Goal: Task Accomplishment & Management: Manage account settings

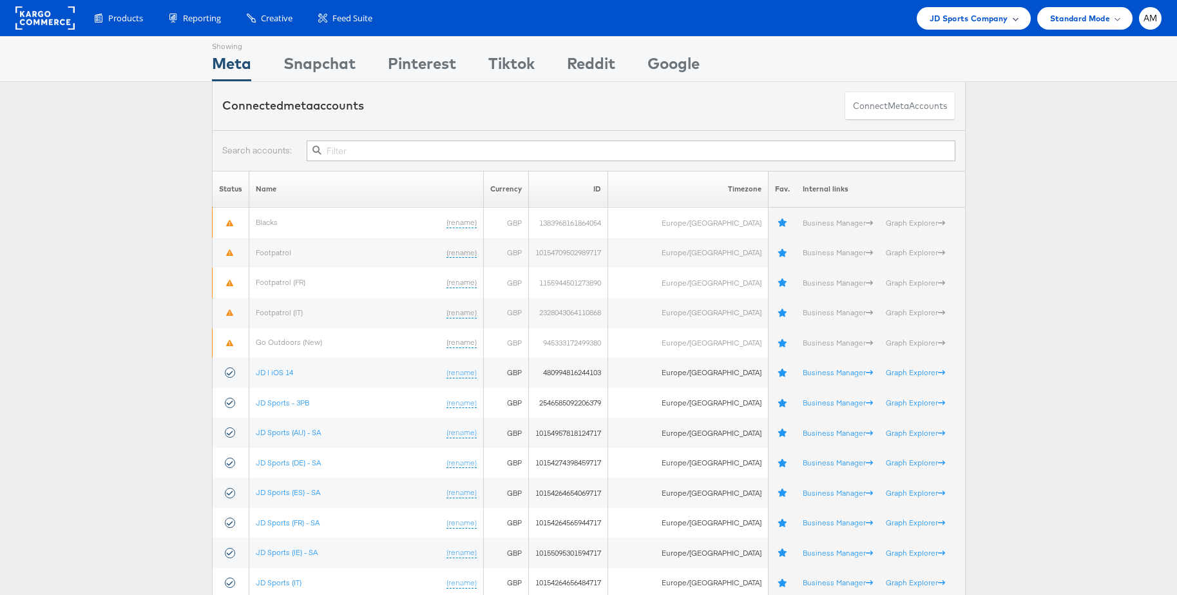
click at [961, 23] on span "JD Sports Company" at bounding box center [968, 19] width 79 height 14
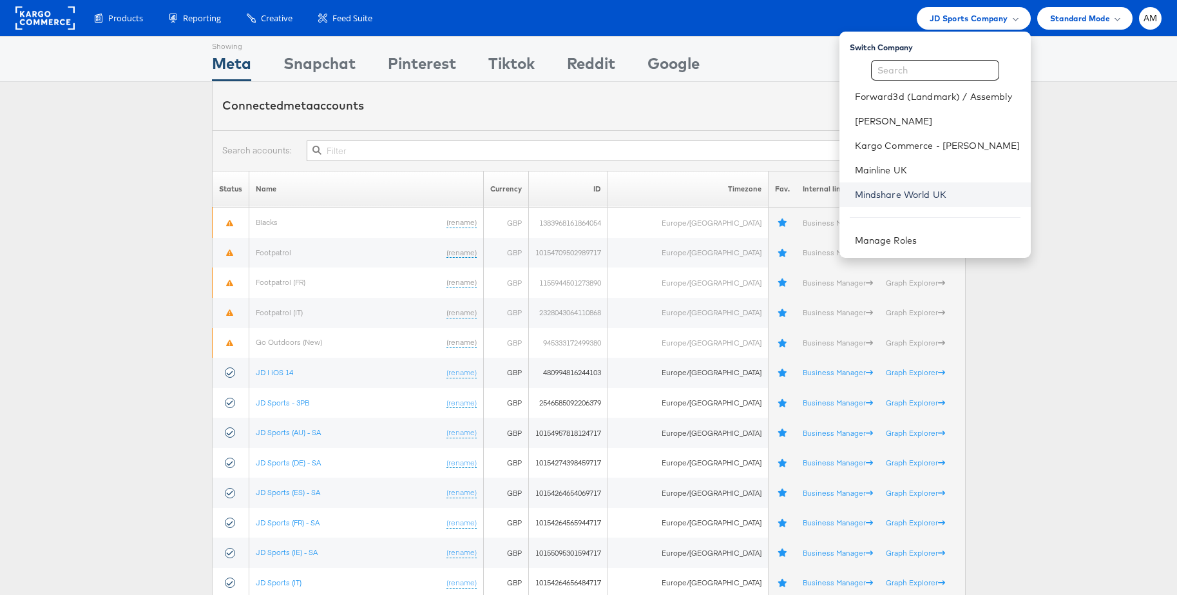
click at [899, 191] on link "Mindshare World UK" at bounding box center [938, 194] width 166 height 13
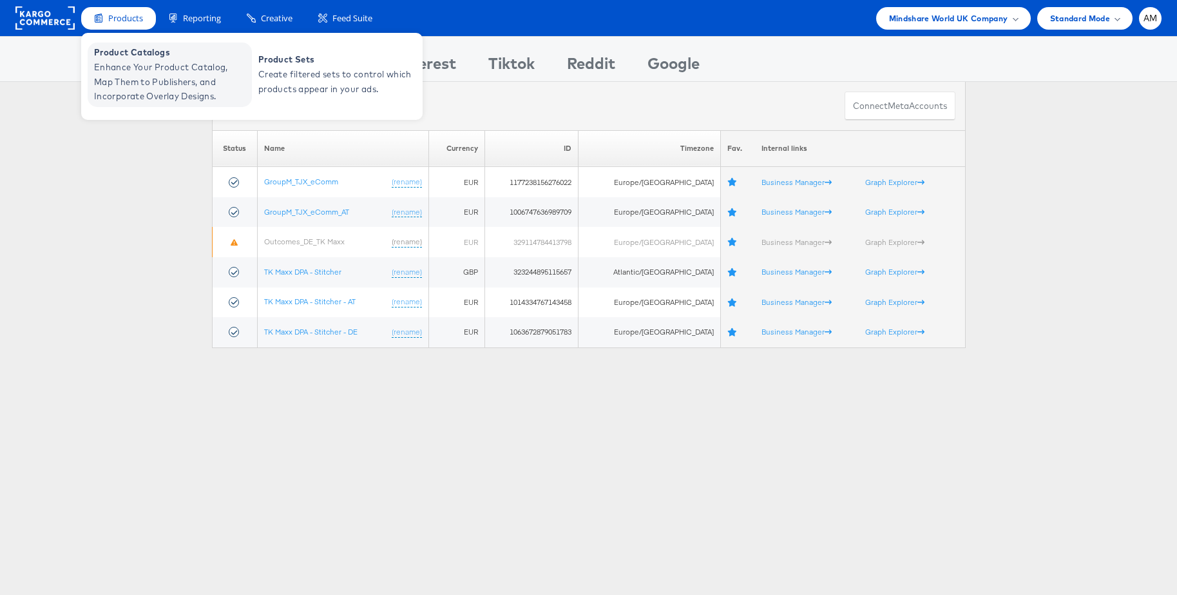
click at [120, 65] on span "Enhance Your Product Catalog, Map Them to Publishers, and Incorporate Overlay D…" at bounding box center [171, 82] width 155 height 44
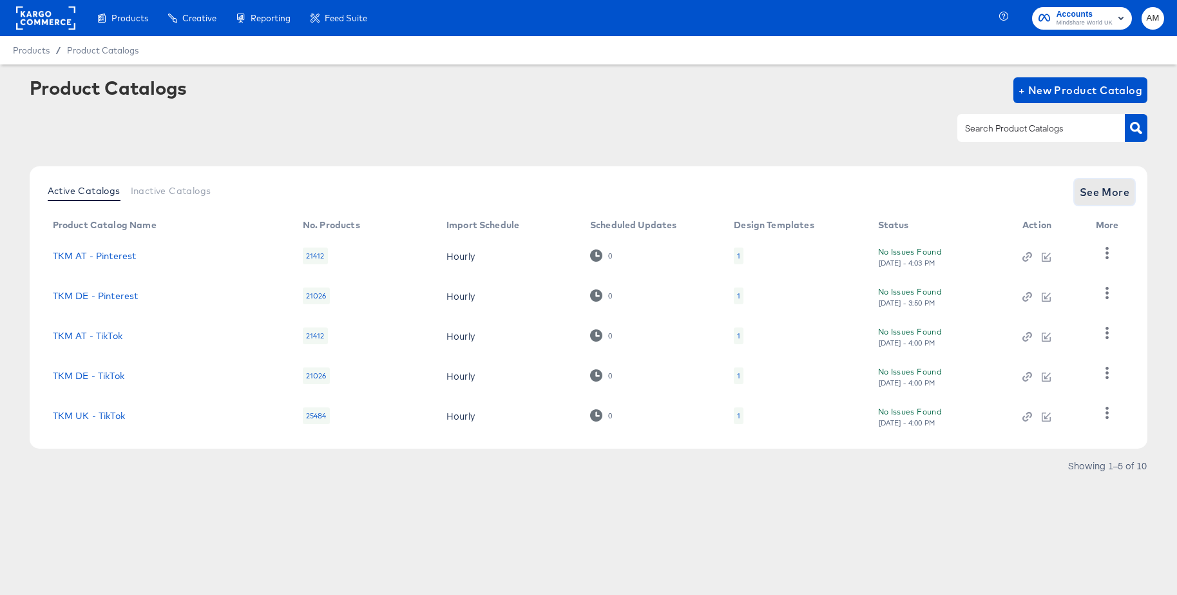
click at [1101, 198] on span "See More" at bounding box center [1105, 192] width 50 height 18
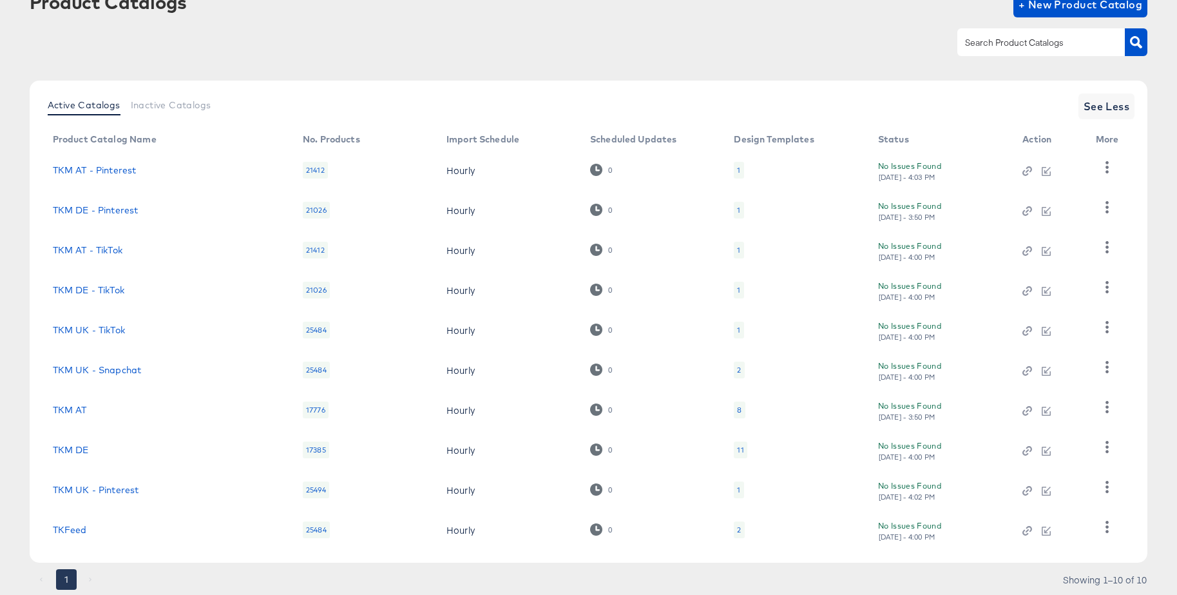
scroll to position [85, 0]
click at [741, 492] on div "1" at bounding box center [739, 490] width 10 height 17
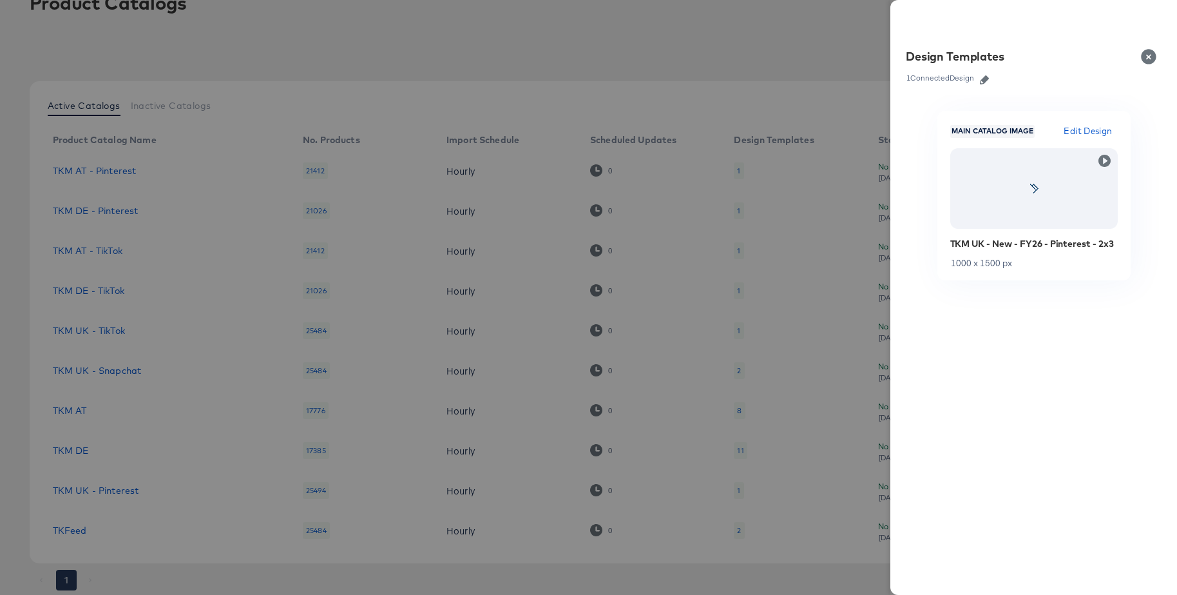
click at [985, 80] on icon "button" at bounding box center [984, 79] width 9 height 9
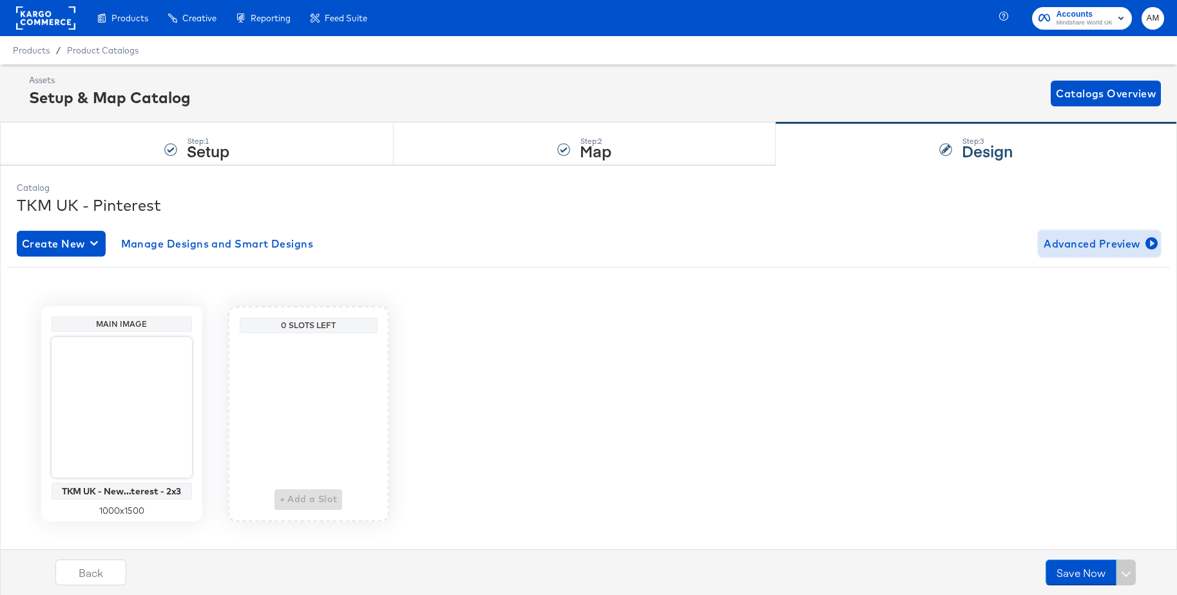
click at [1063, 242] on span "Advanced Preview" at bounding box center [1098, 243] width 111 height 18
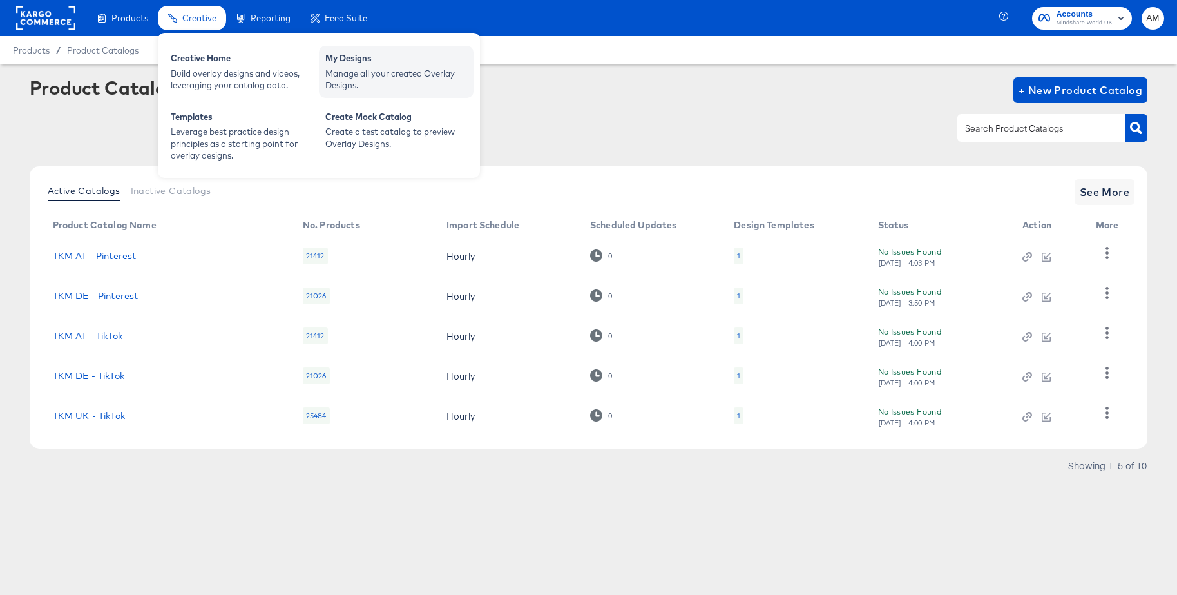
click at [365, 61] on div "My Designs" at bounding box center [396, 59] width 142 height 15
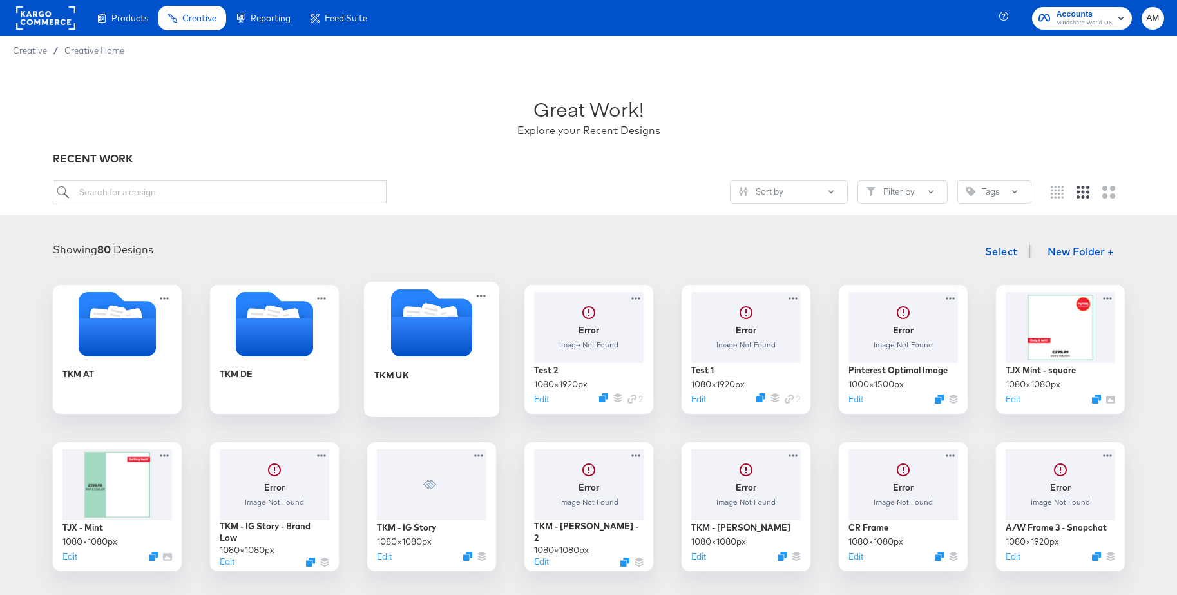
click at [420, 319] on icon "Folder" at bounding box center [430, 336] width 81 height 40
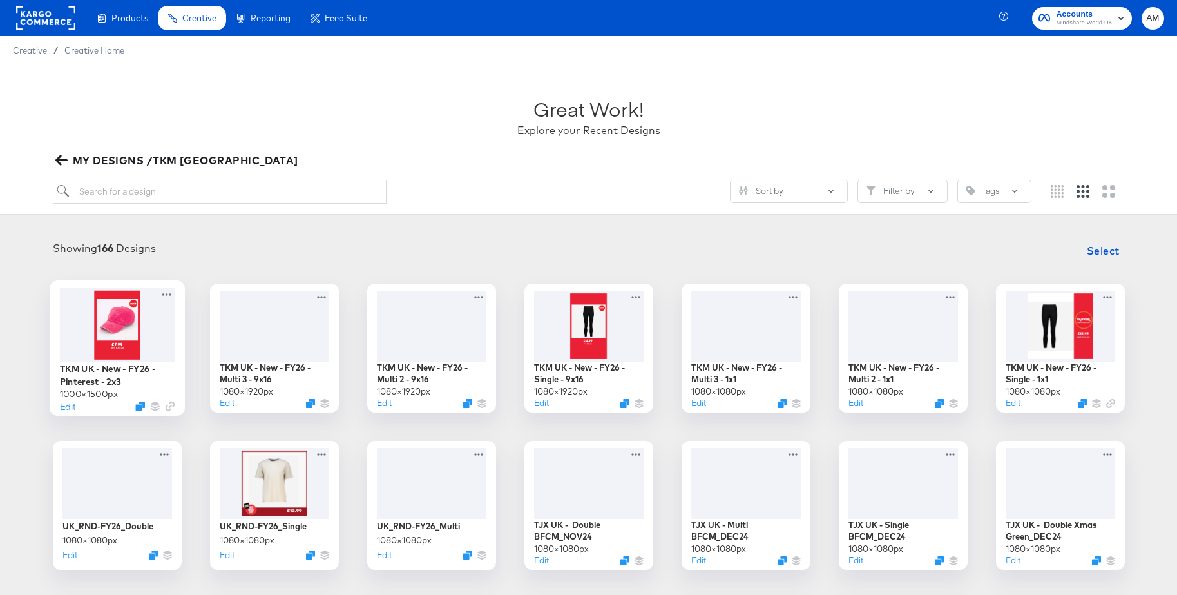
click at [109, 319] on div at bounding box center [116, 324] width 115 height 74
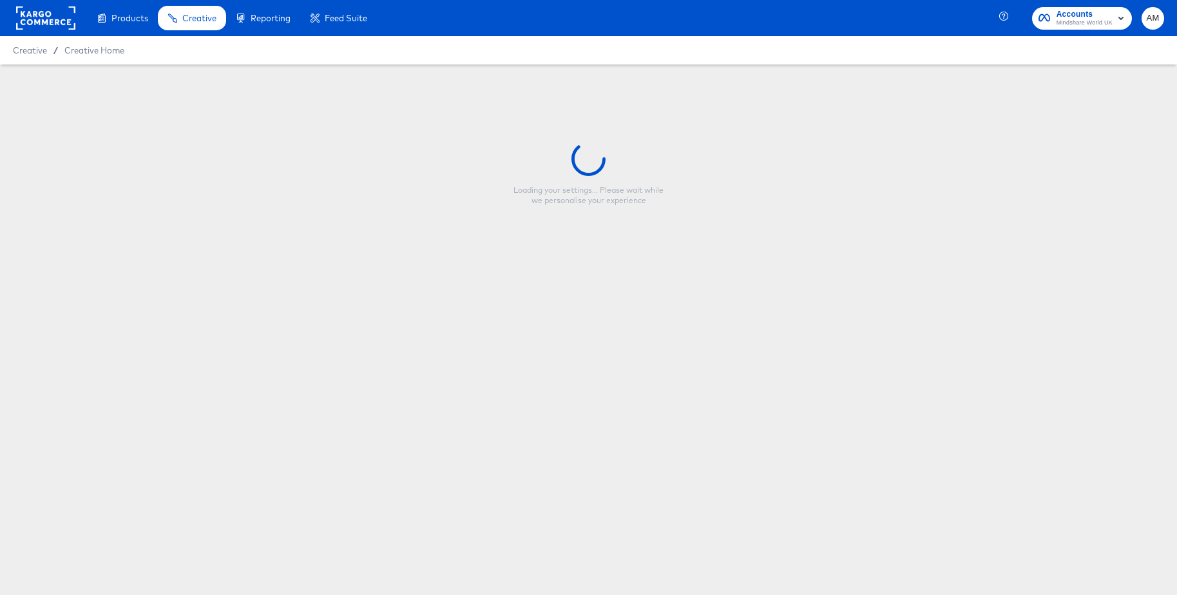
type input "TKM UK - New - FY26 - Pinterest - 2x3"
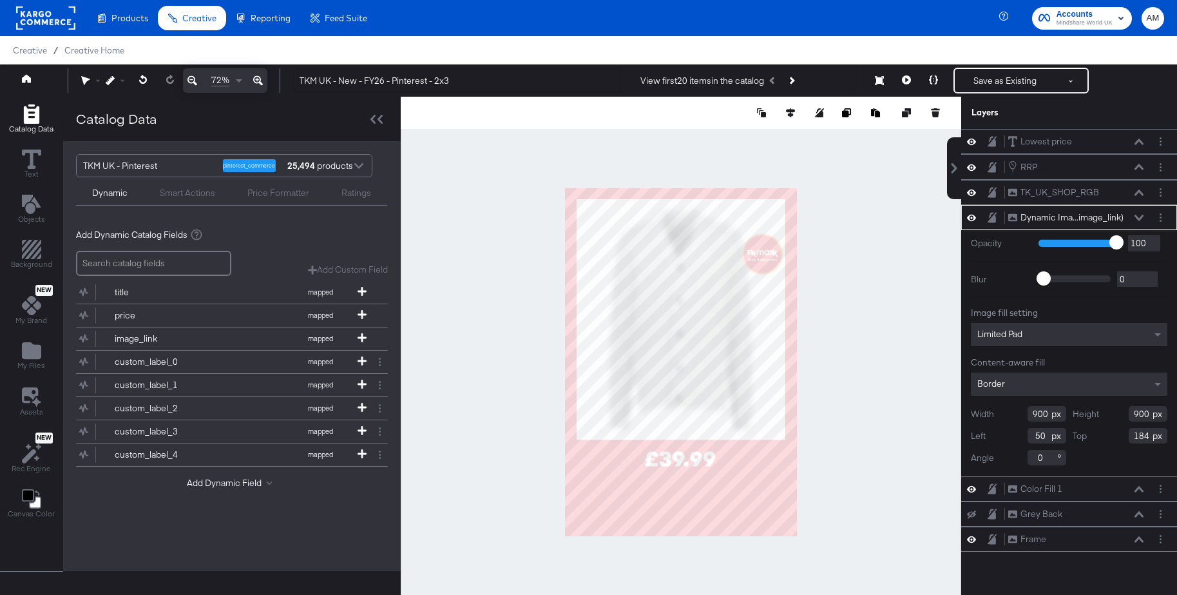
type input "1037"
type input "47"
click at [864, 309] on div at bounding box center [681, 362] width 560 height 531
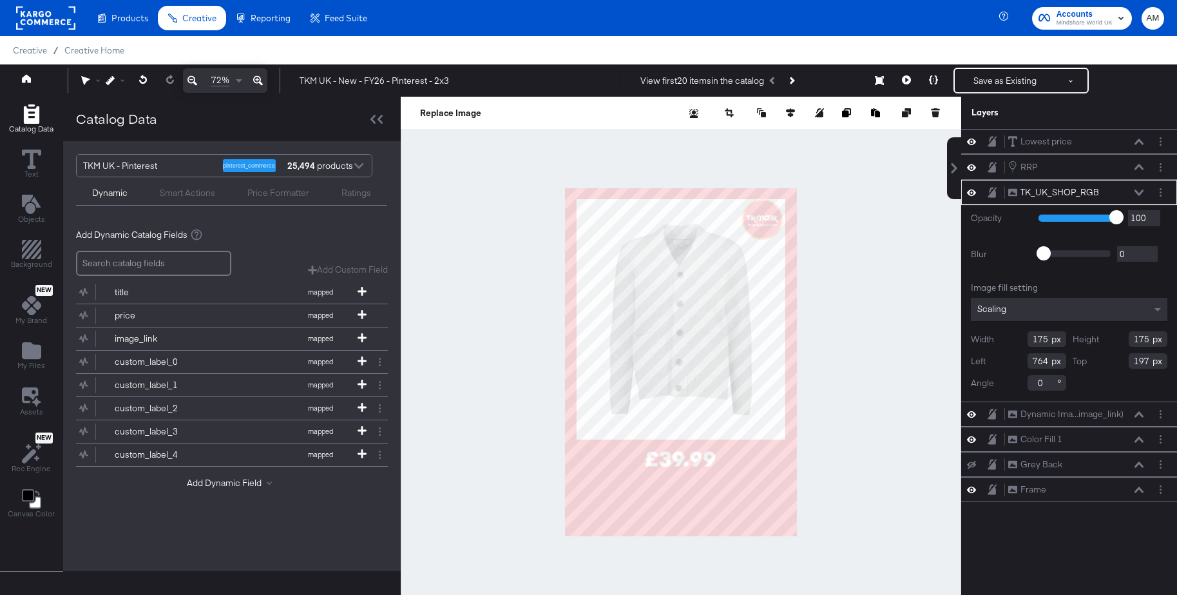
type input "47"
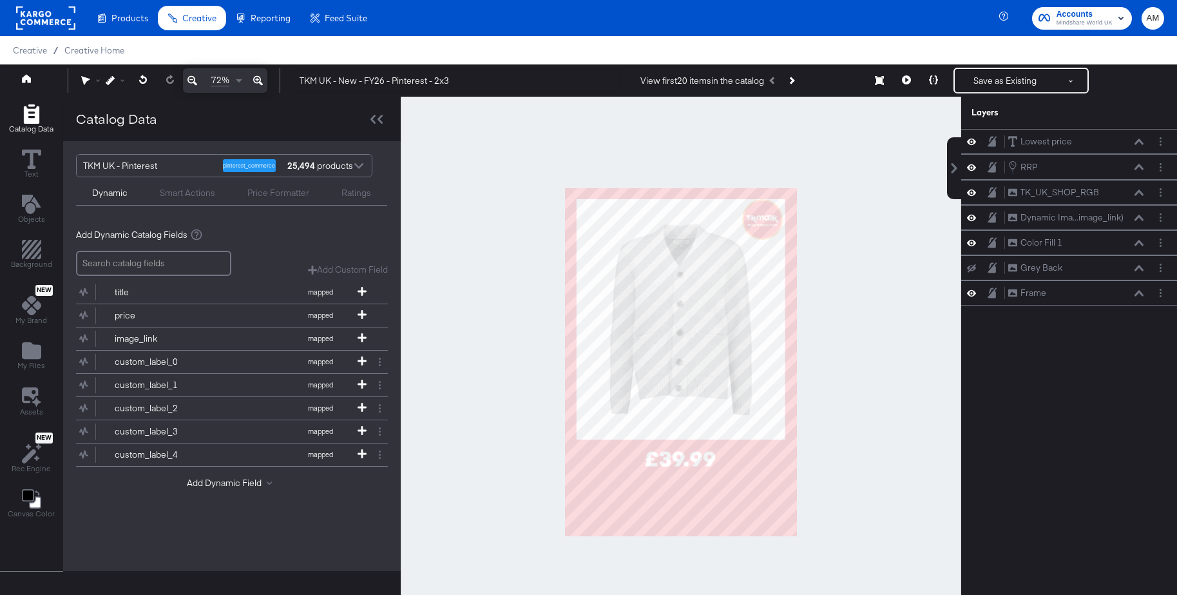
click at [853, 229] on div at bounding box center [681, 362] width 560 height 531
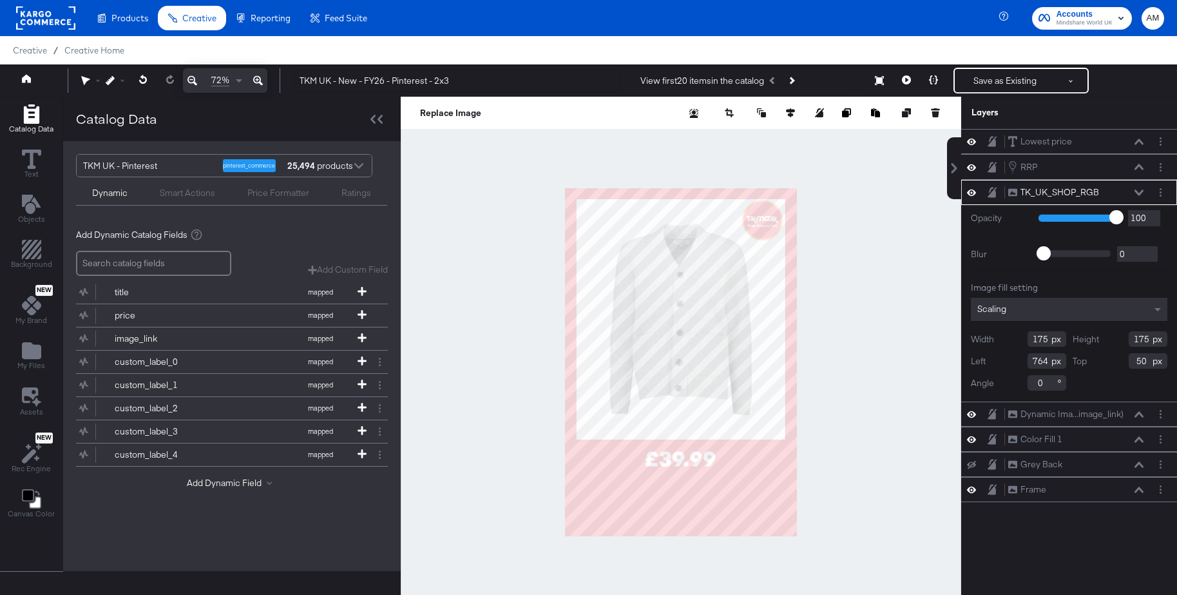
type input "51"
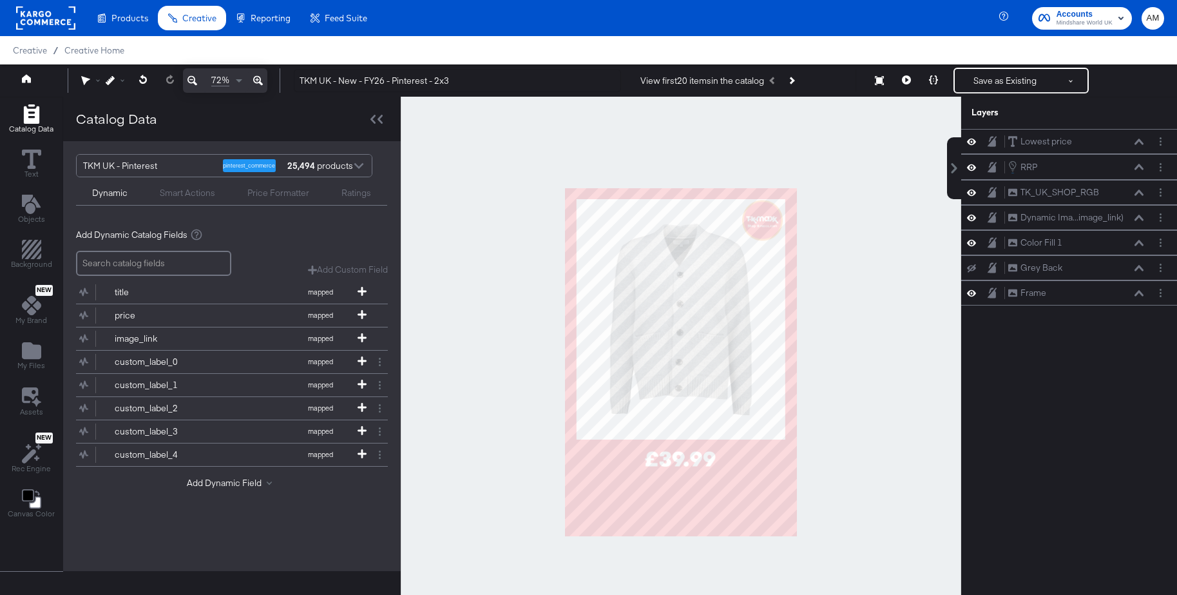
click at [864, 253] on div at bounding box center [681, 362] width 560 height 531
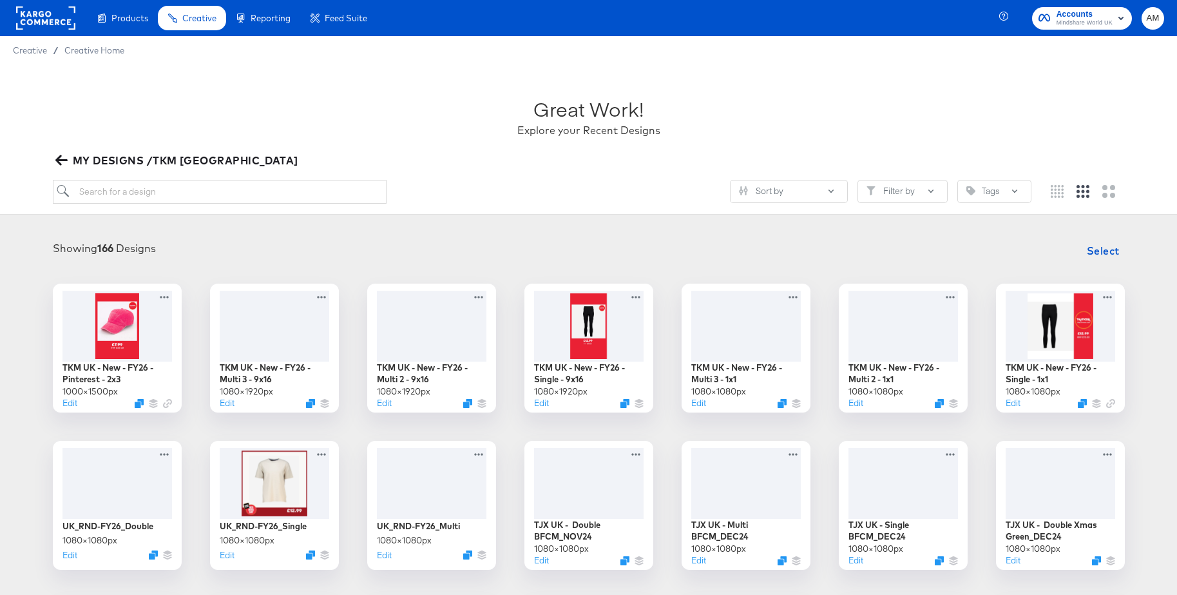
click at [49, 15] on rect at bounding box center [45, 17] width 59 height 23
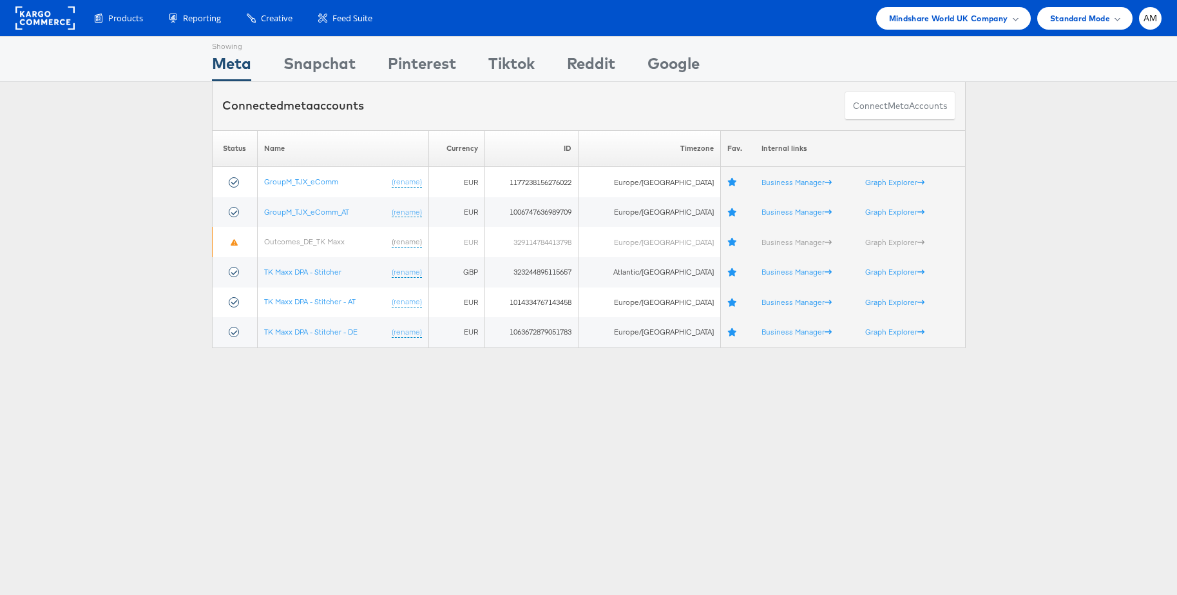
click at [45, 21] on rect at bounding box center [44, 17] width 59 height 23
click at [960, 16] on span "Mindshare World UK Company" at bounding box center [948, 19] width 119 height 14
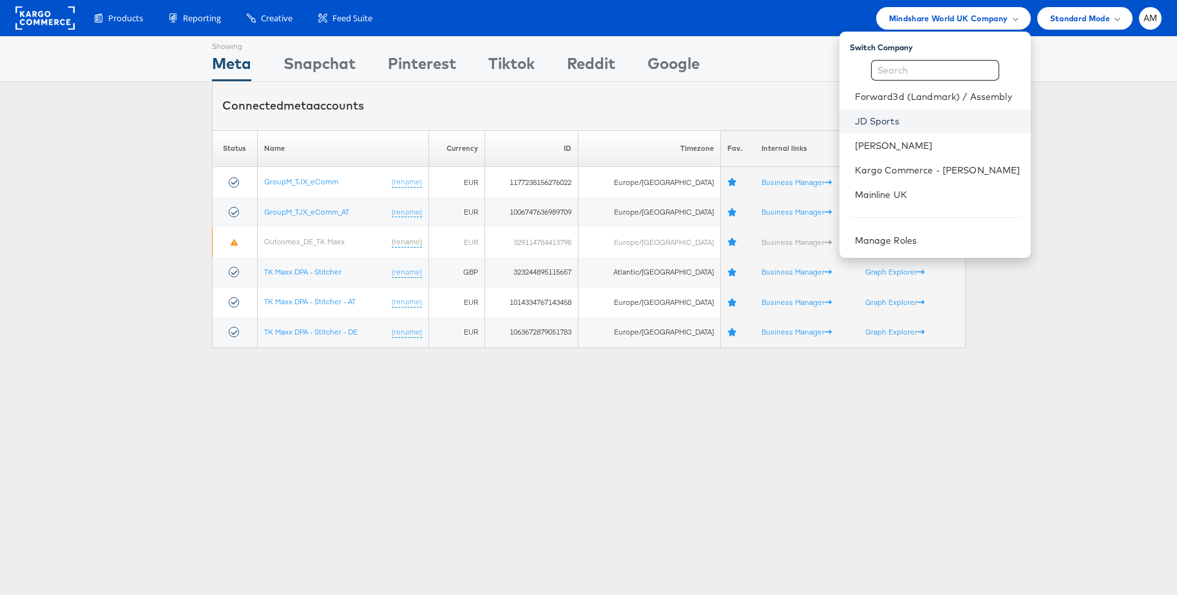
click at [866, 124] on link "JD Sports" at bounding box center [938, 121] width 166 height 13
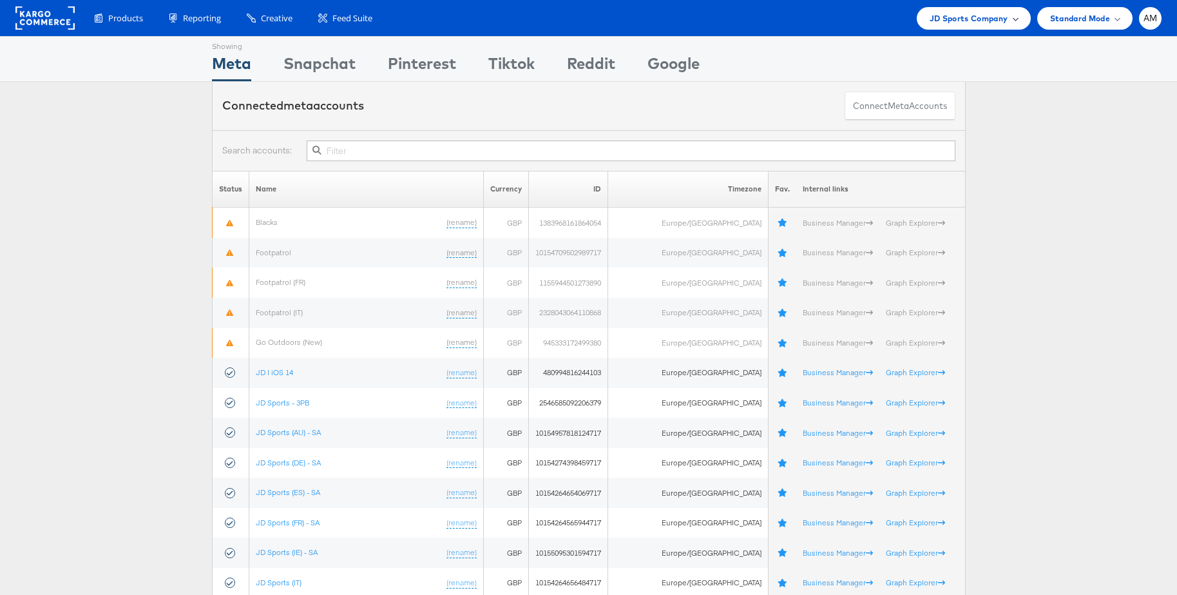
click at [969, 18] on span "JD Sports Company" at bounding box center [968, 19] width 79 height 14
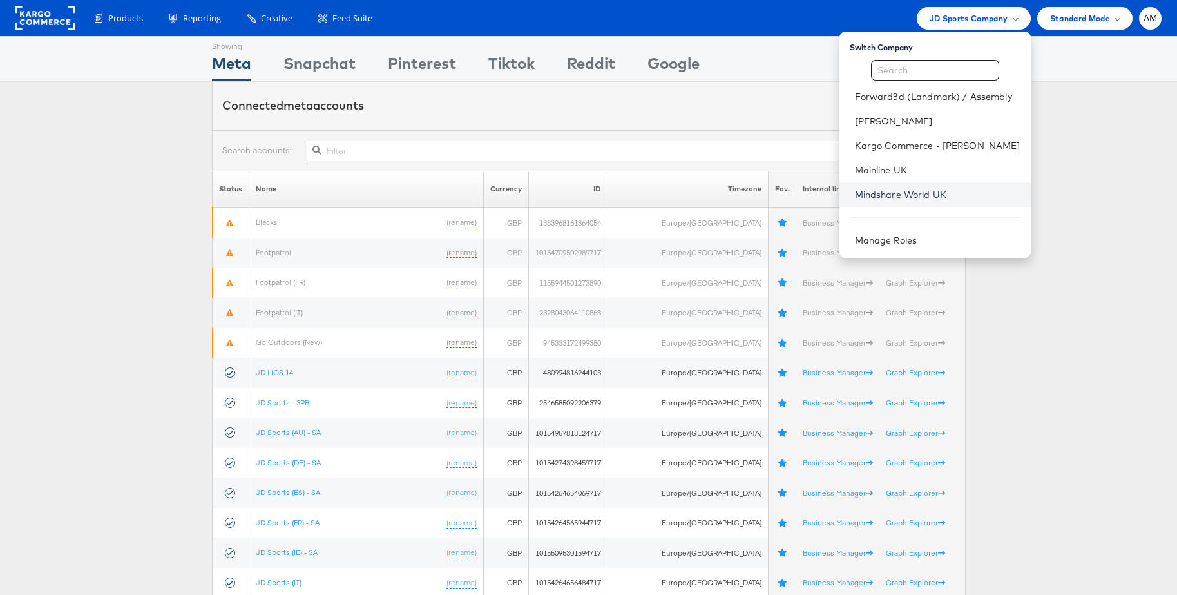
click at [888, 195] on link "Mindshare World UK" at bounding box center [938, 194] width 166 height 13
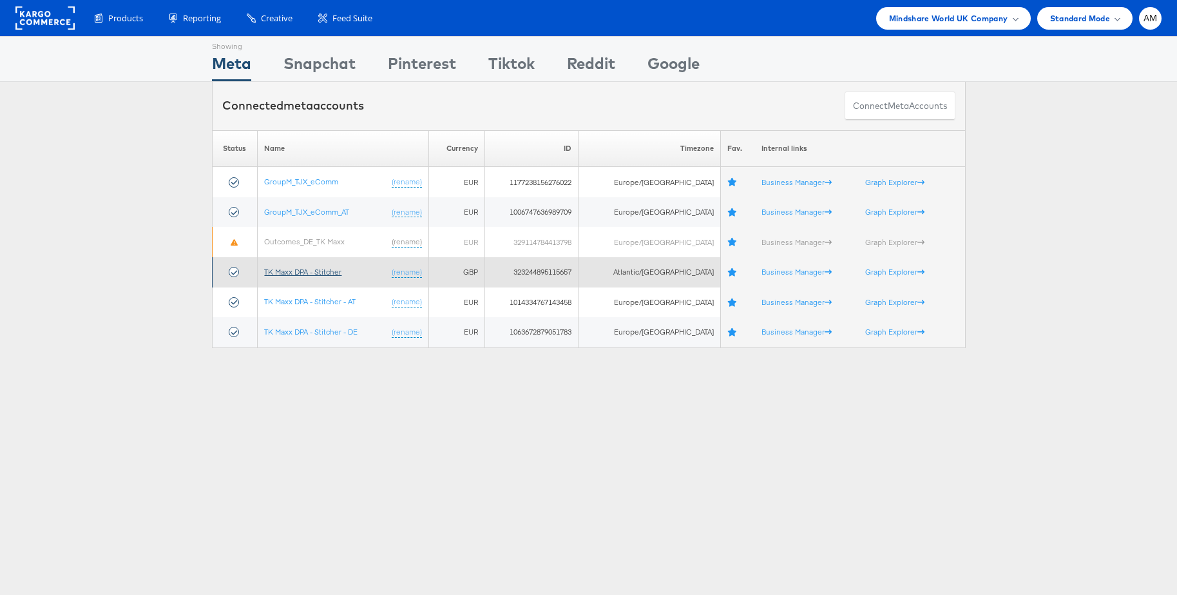
click at [312, 269] on link "TK Maxx DPA - Stitcher" at bounding box center [302, 272] width 77 height 10
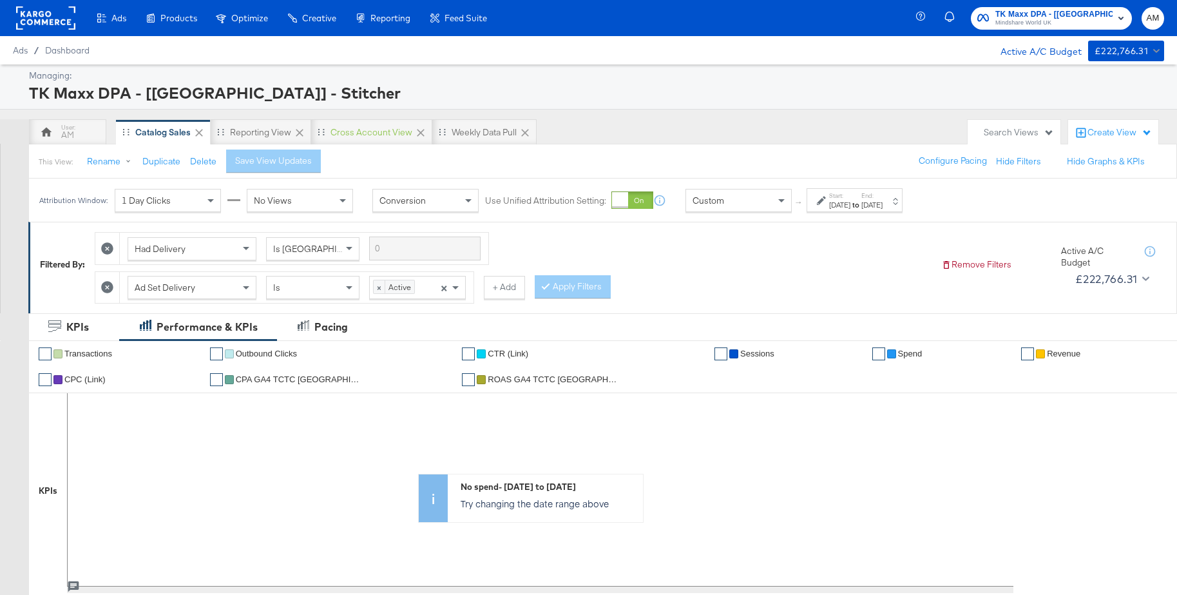
click at [106, 288] on icon at bounding box center [107, 287] width 12 height 12
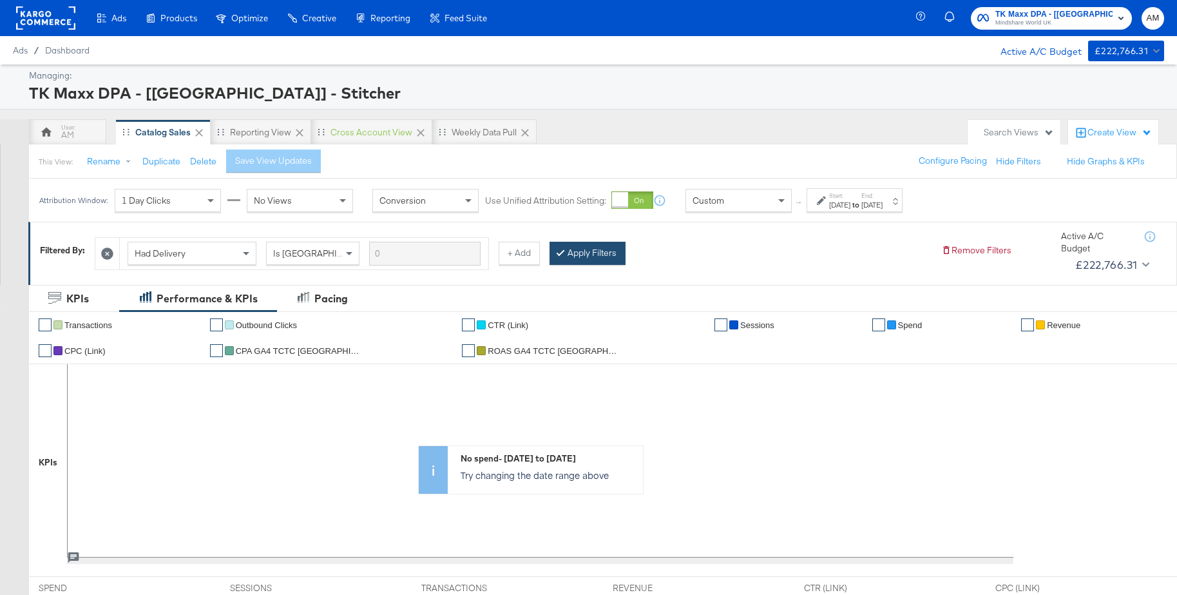
click at [585, 259] on button "Apply Filters" at bounding box center [587, 253] width 76 height 23
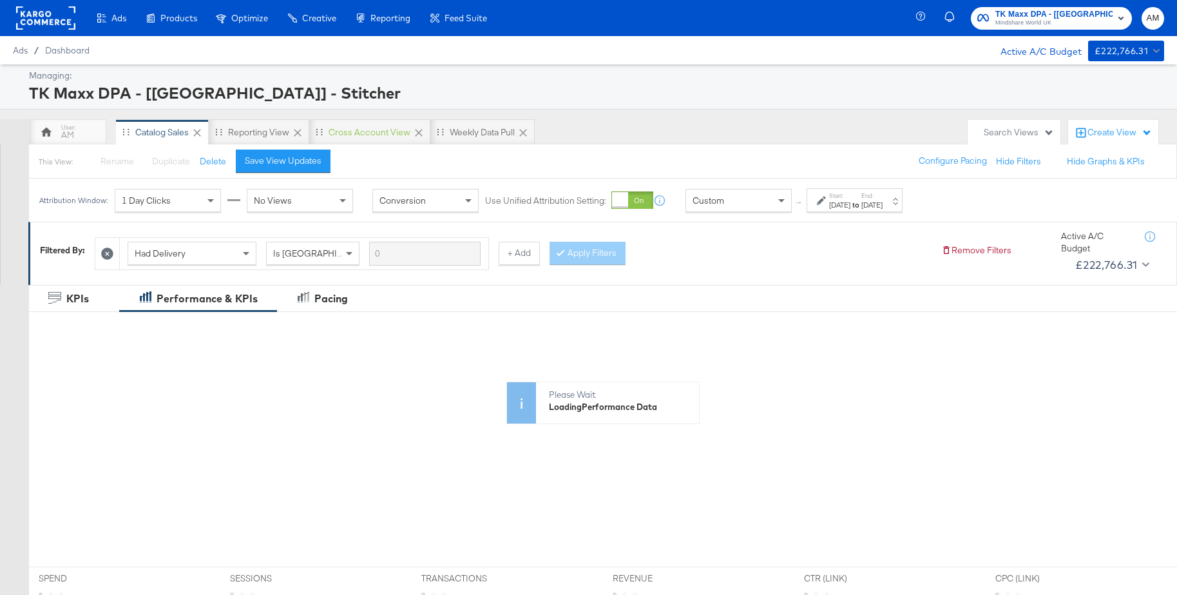
scroll to position [60, 0]
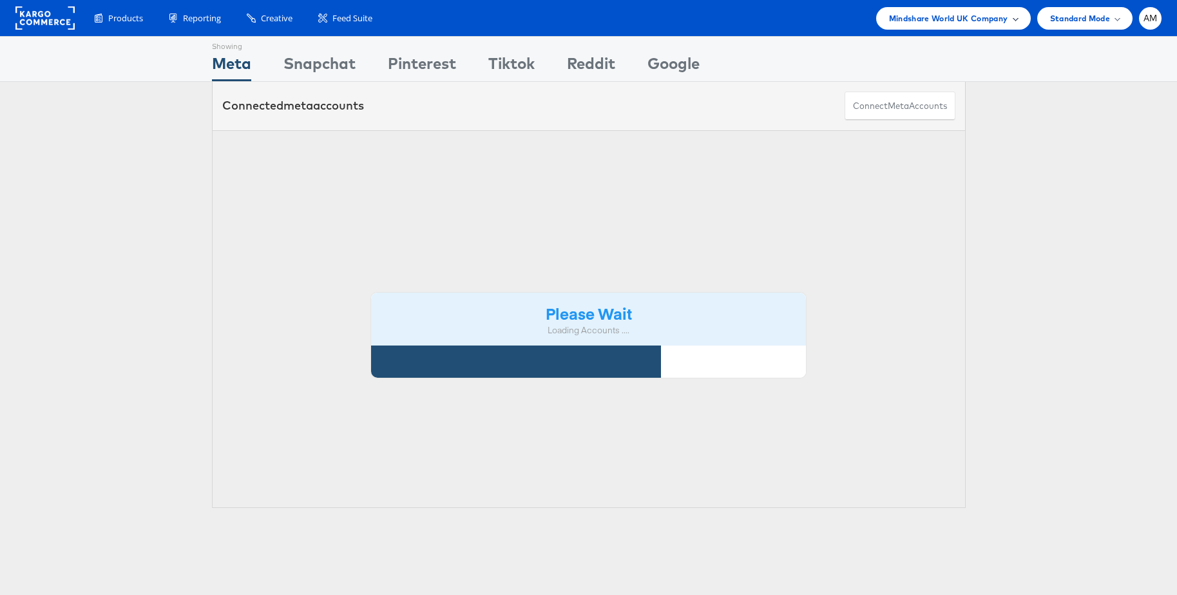
click at [932, 17] on span "Mindshare World UK Company" at bounding box center [948, 19] width 119 height 14
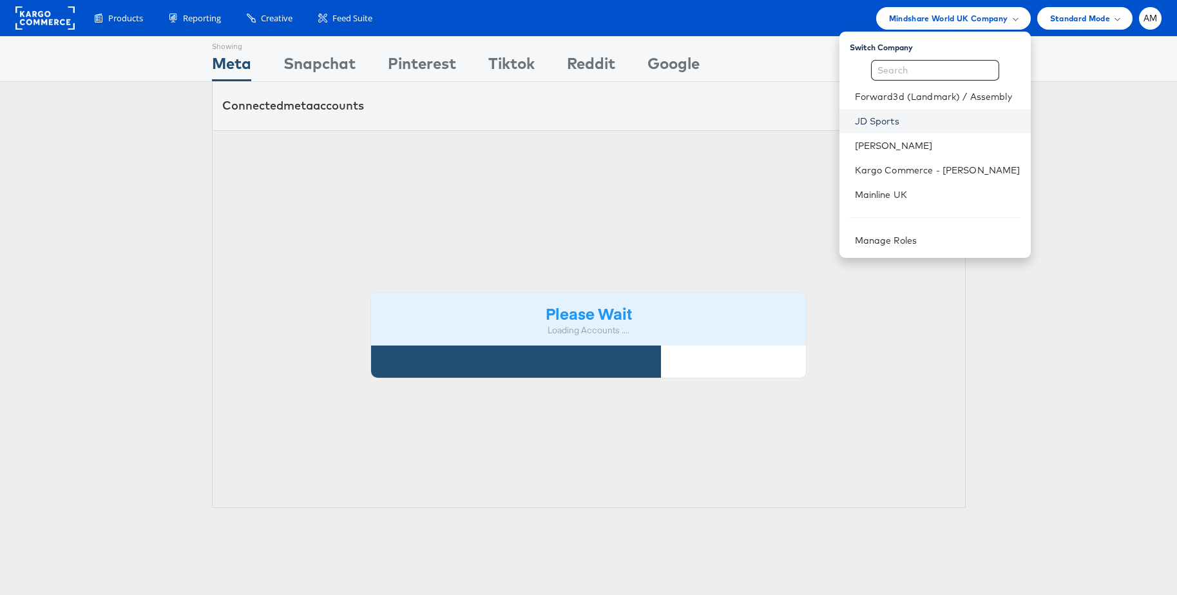
click at [887, 120] on link "JD Sports" at bounding box center [938, 121] width 166 height 13
